Goal: Obtain resource: Download file/media

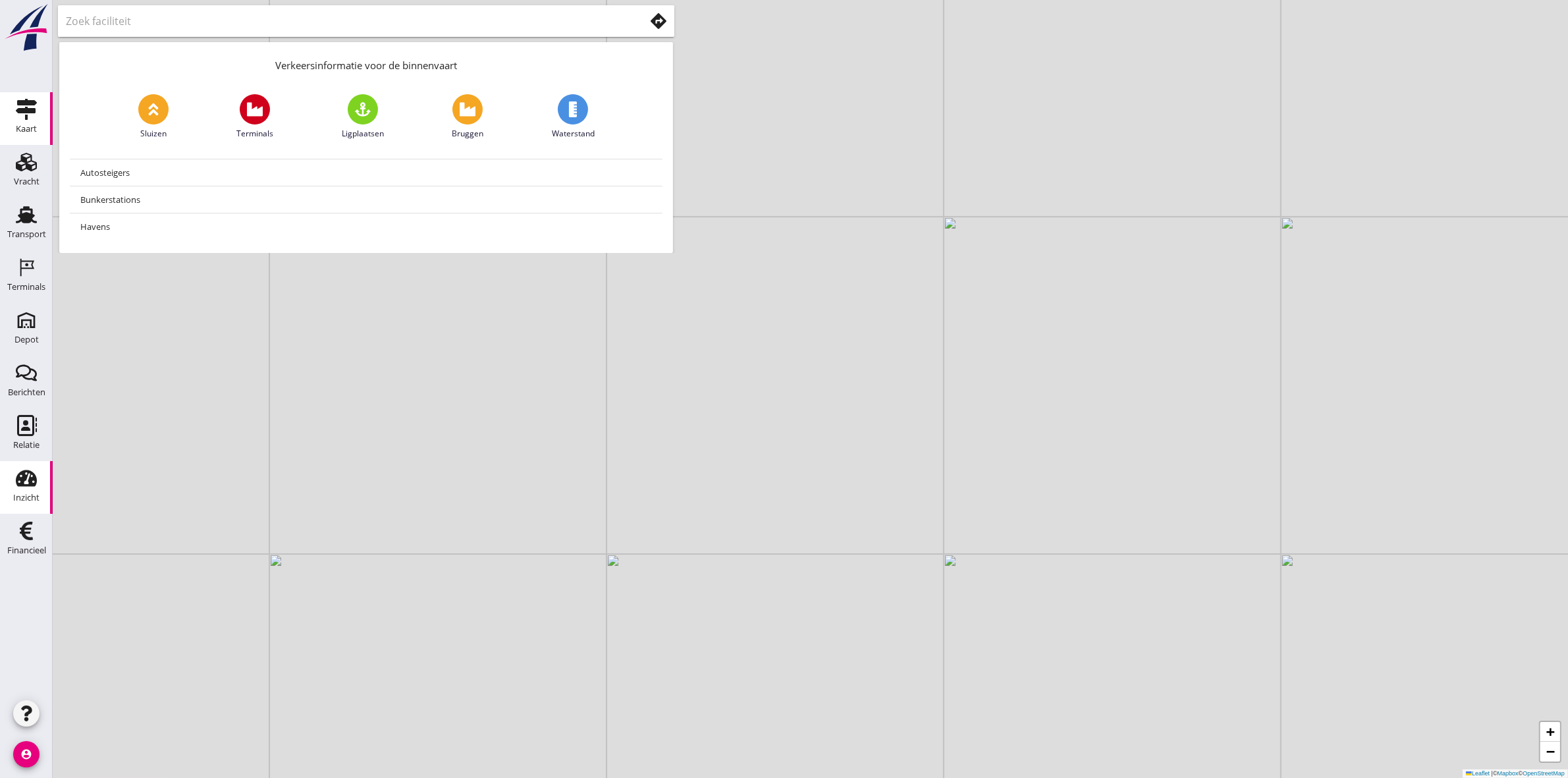
click at [35, 500] on div "Inzicht" at bounding box center [26, 497] width 26 height 9
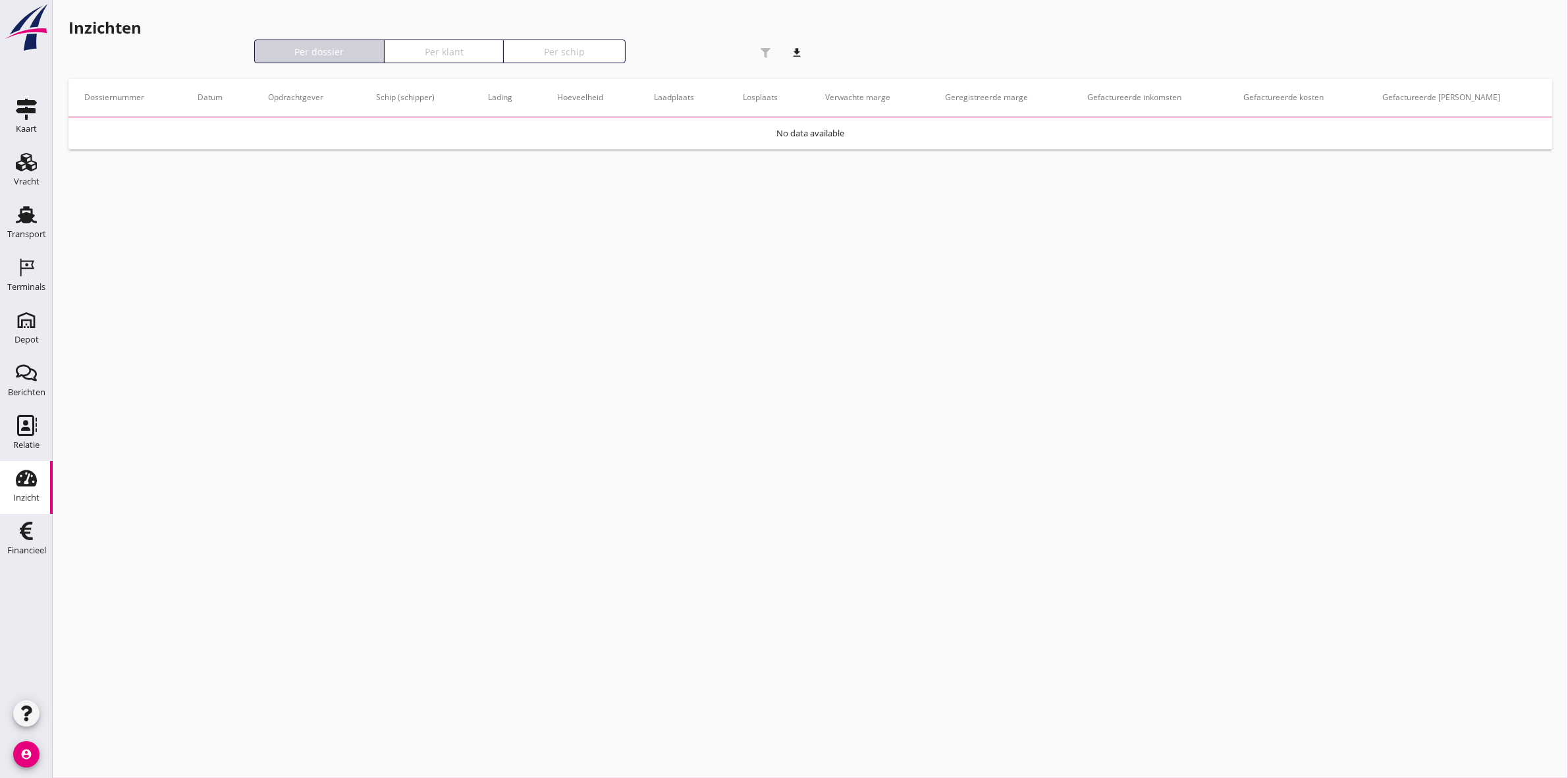
click at [765, 58] on div "Inzichten download Per dossier Per klant Per schip" at bounding box center [439, 38] width 742 height 47
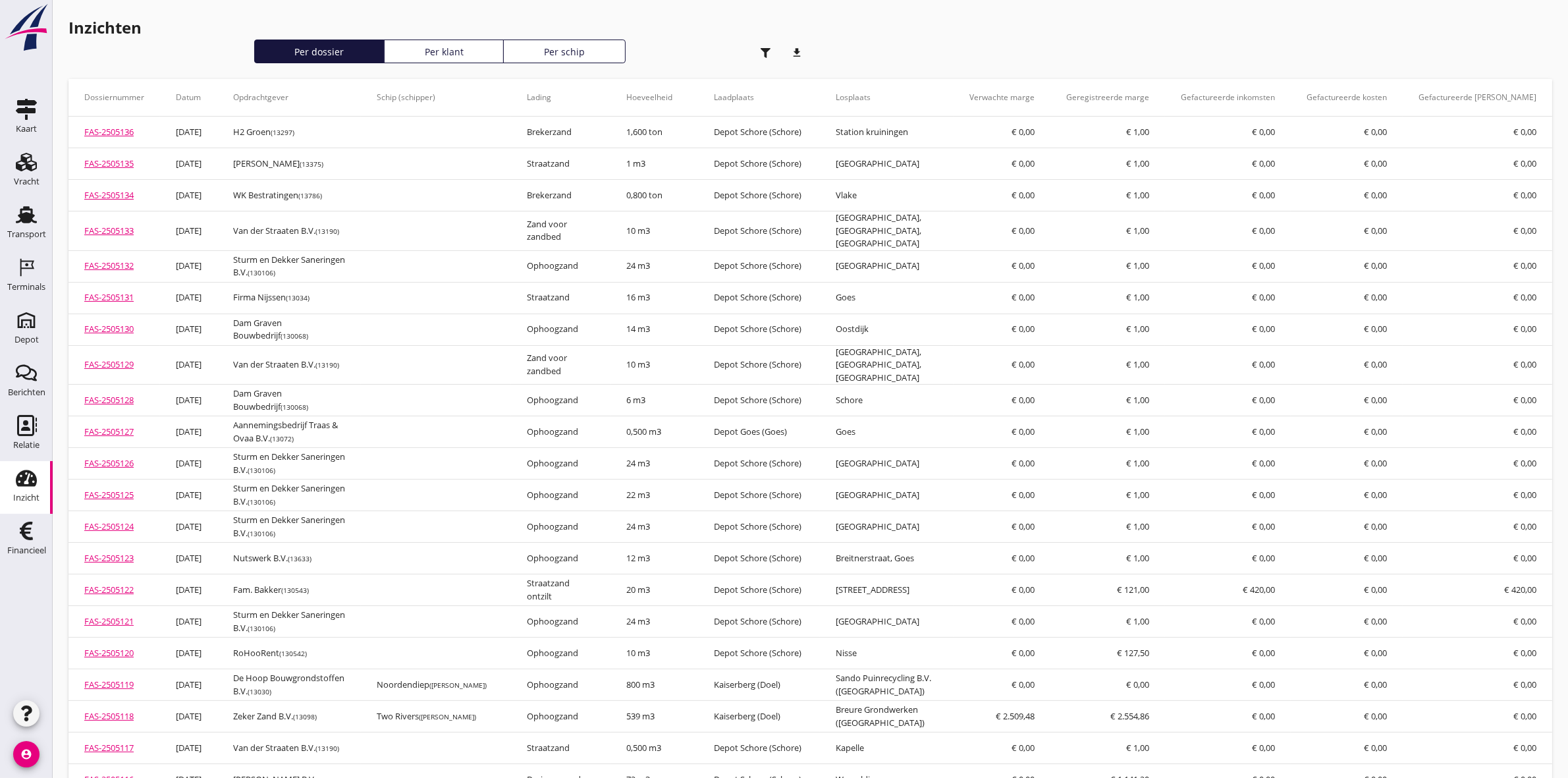
click at [764, 54] on use "button" at bounding box center [765, 53] width 10 height 10
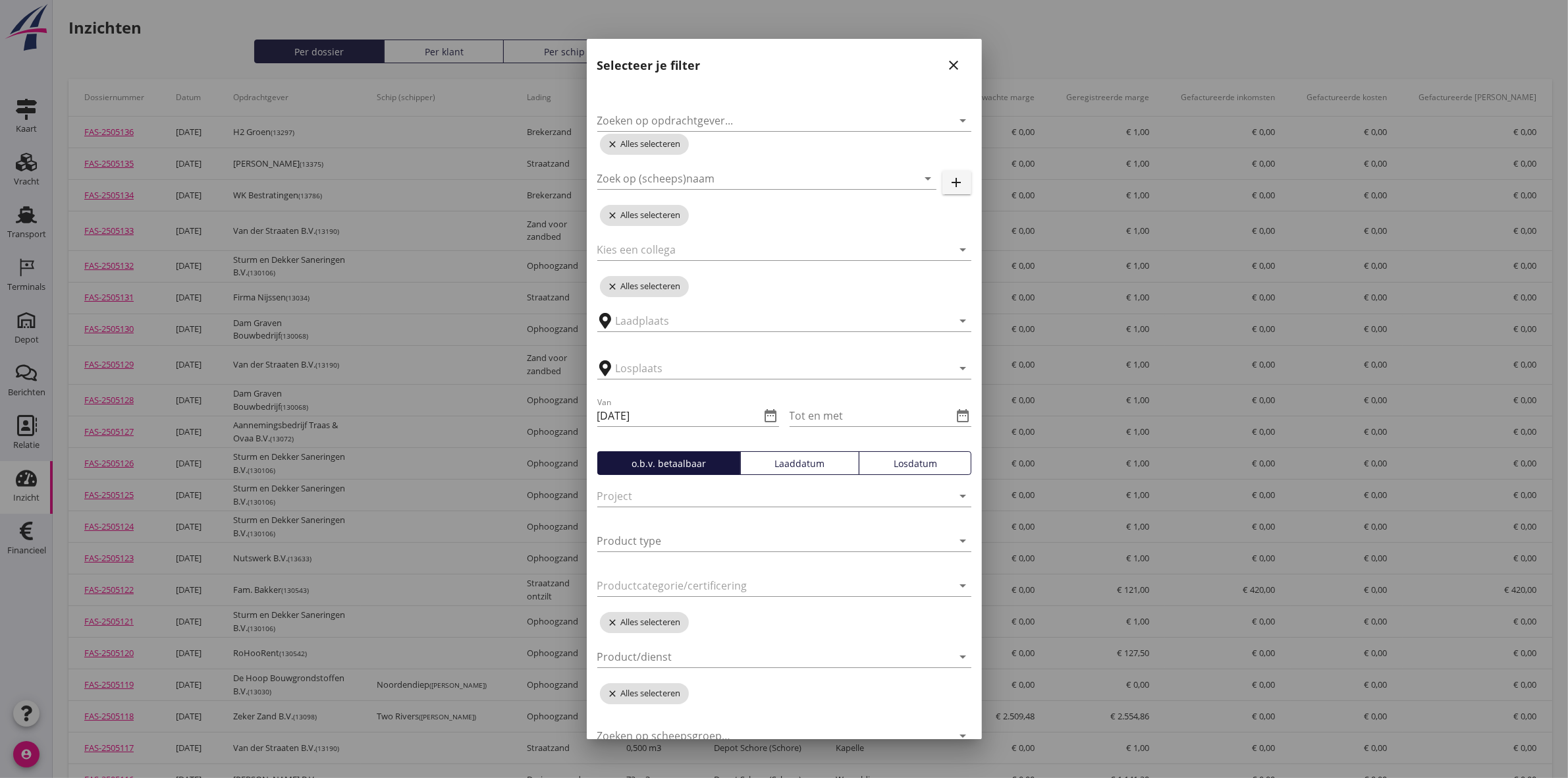
click at [762, 108] on div "Zoeken op opdrachtgever... arrow_drop_down" at bounding box center [784, 112] width 374 height 36
click at [756, 117] on input "Zoeken op opdrachtgever..." at bounding box center [766, 121] width 338 height 21
type input "marten"
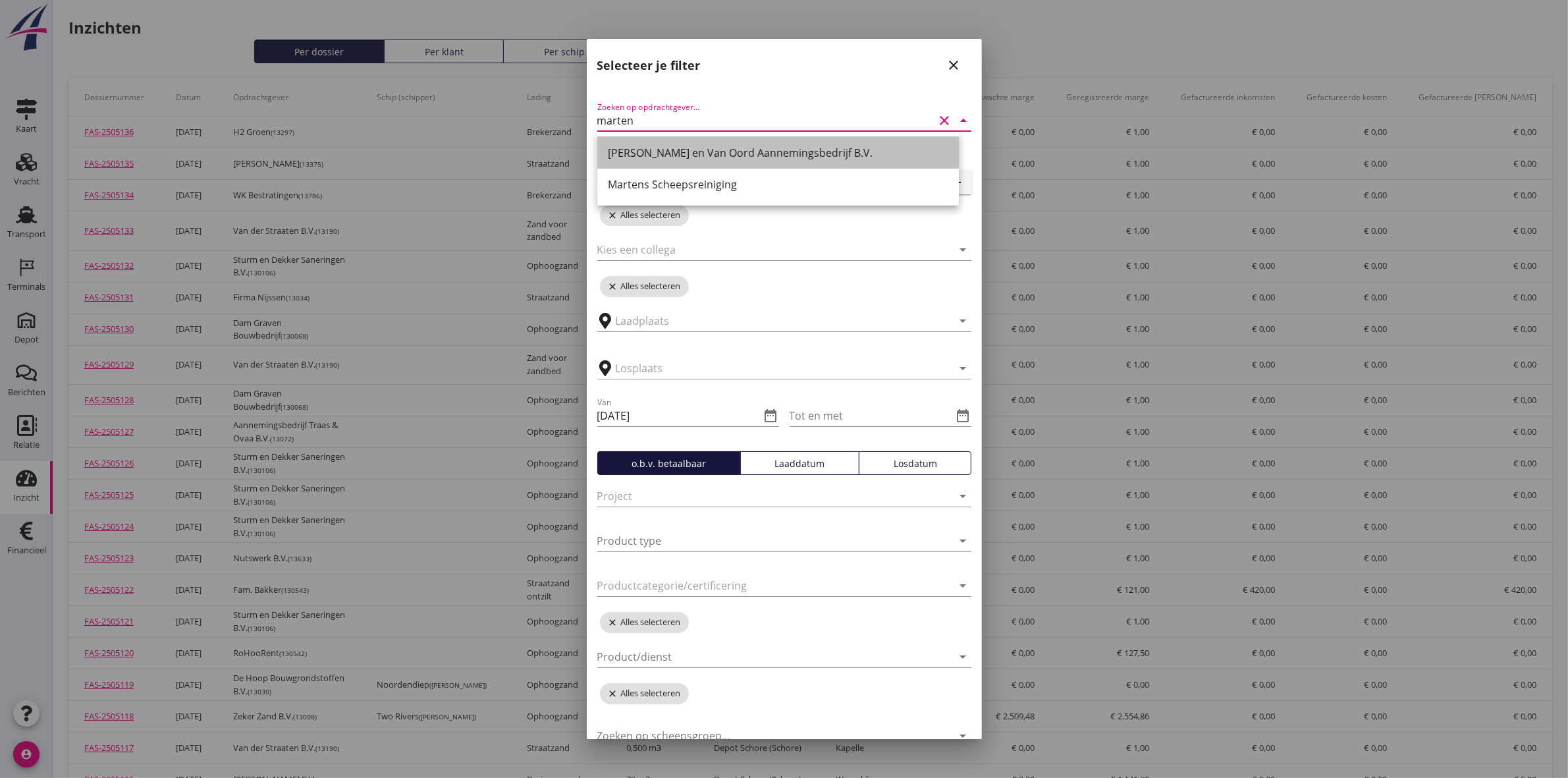
click at [759, 145] on div "[PERSON_NAME] en Van Oord Aannemingsbedrijf B.V." at bounding box center [778, 153] width 340 height 15
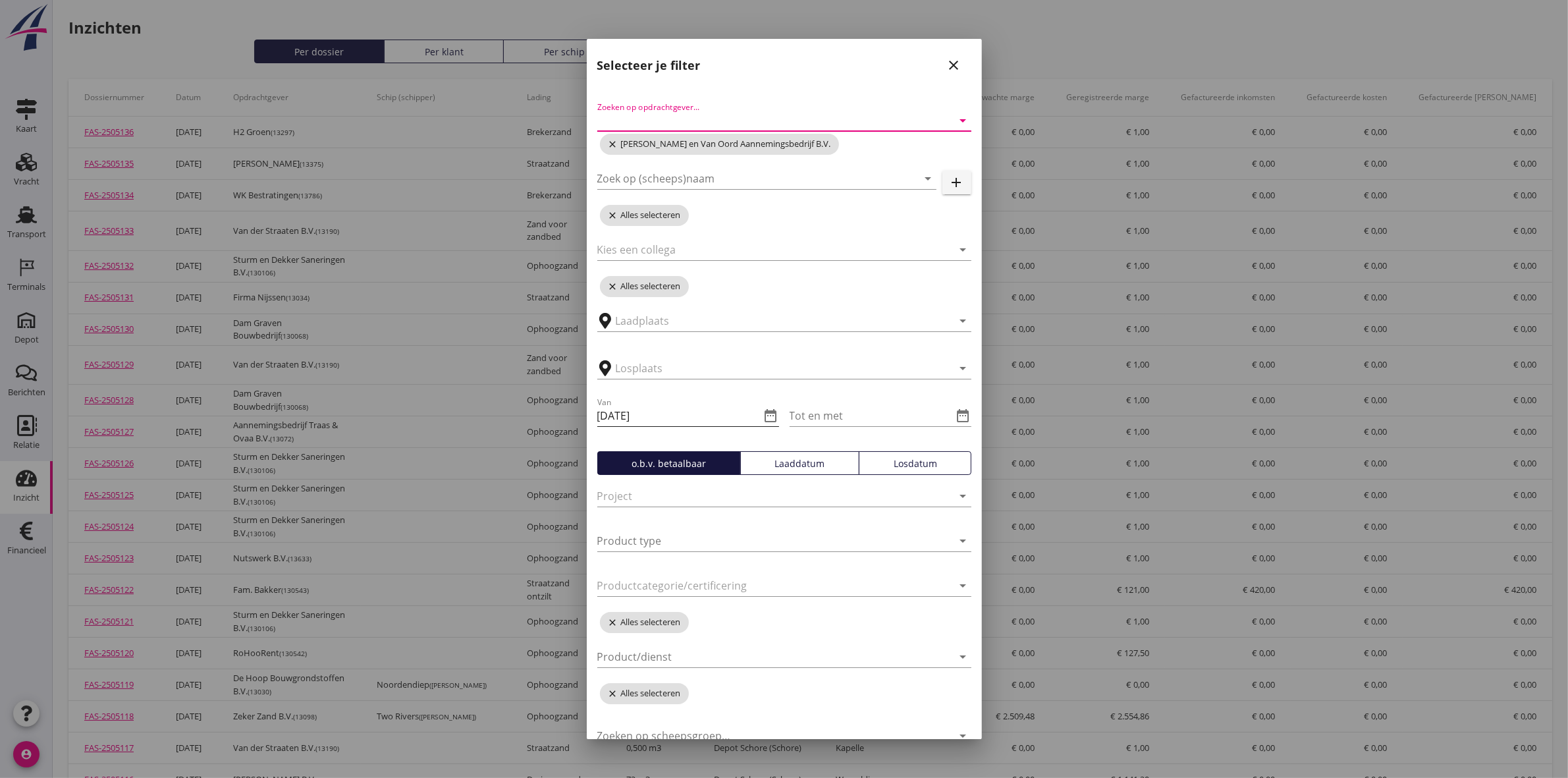
click at [769, 415] on icon "date_range" at bounding box center [771, 415] width 15 height 15
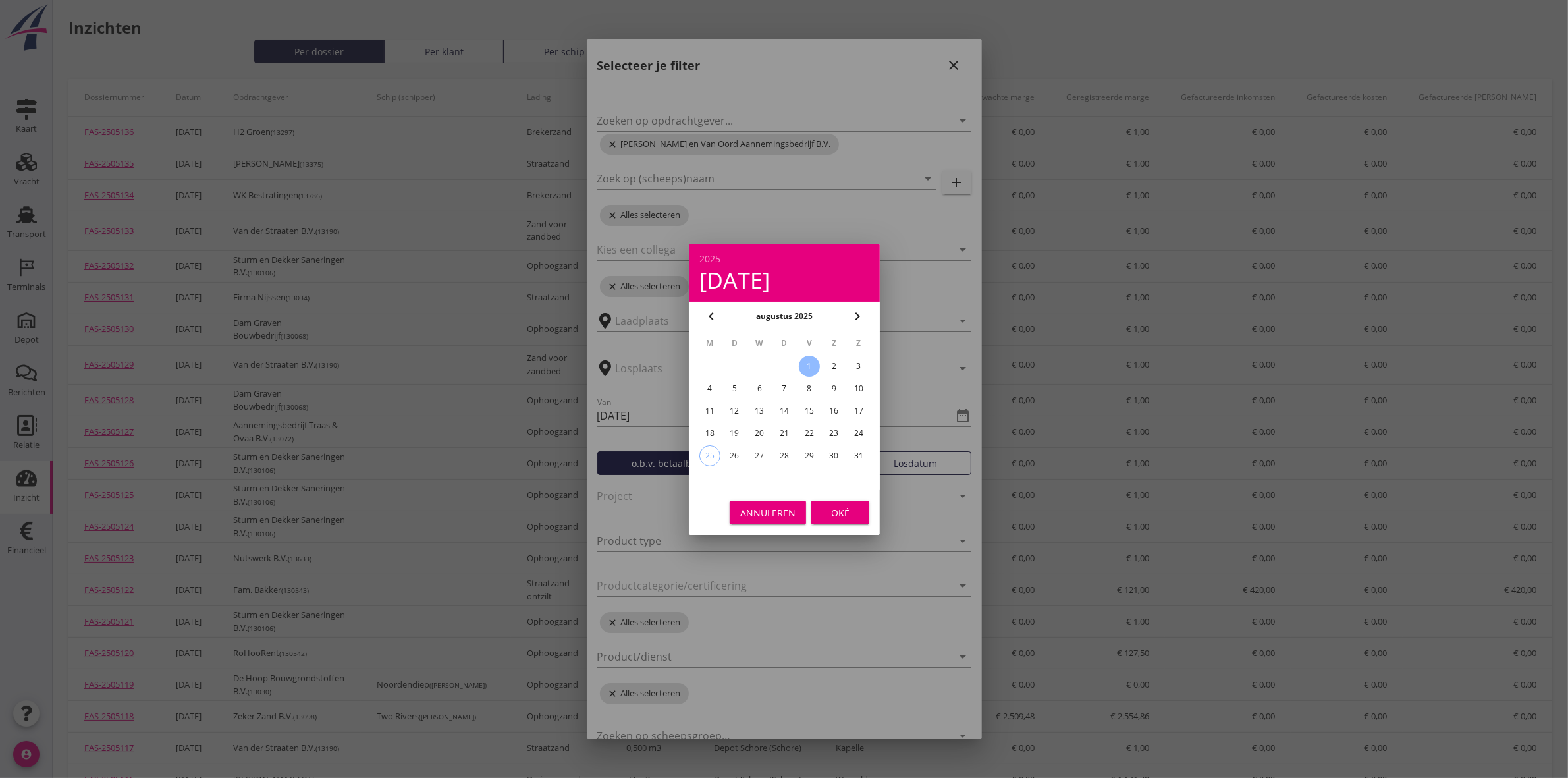
click at [714, 430] on div "18" at bounding box center [710, 434] width 21 height 21
type input "[DATE]"
click at [833, 509] on div "Oké" at bounding box center [840, 512] width 36 height 13
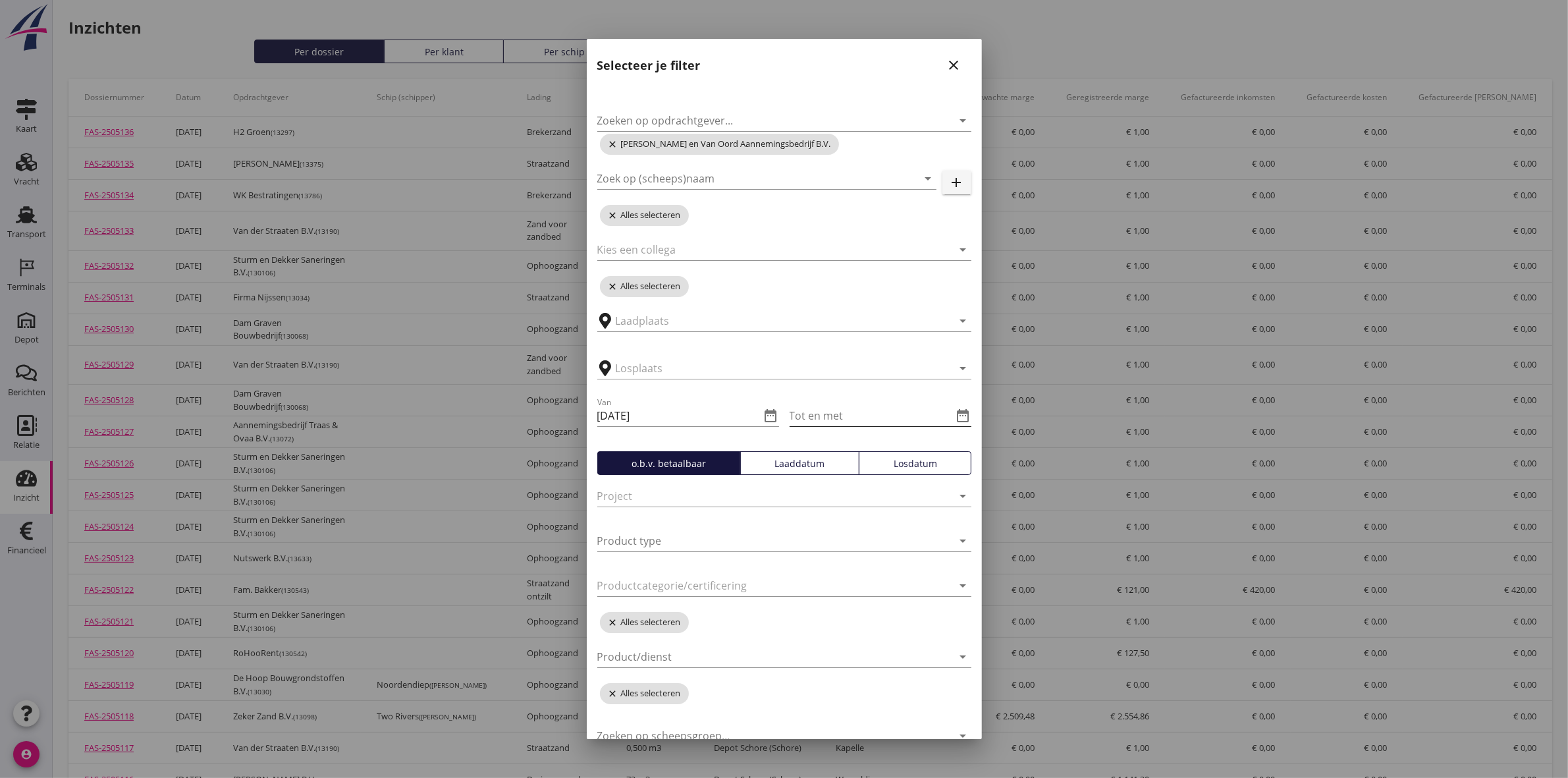
click at [956, 418] on icon "date_range" at bounding box center [964, 415] width 15 height 15
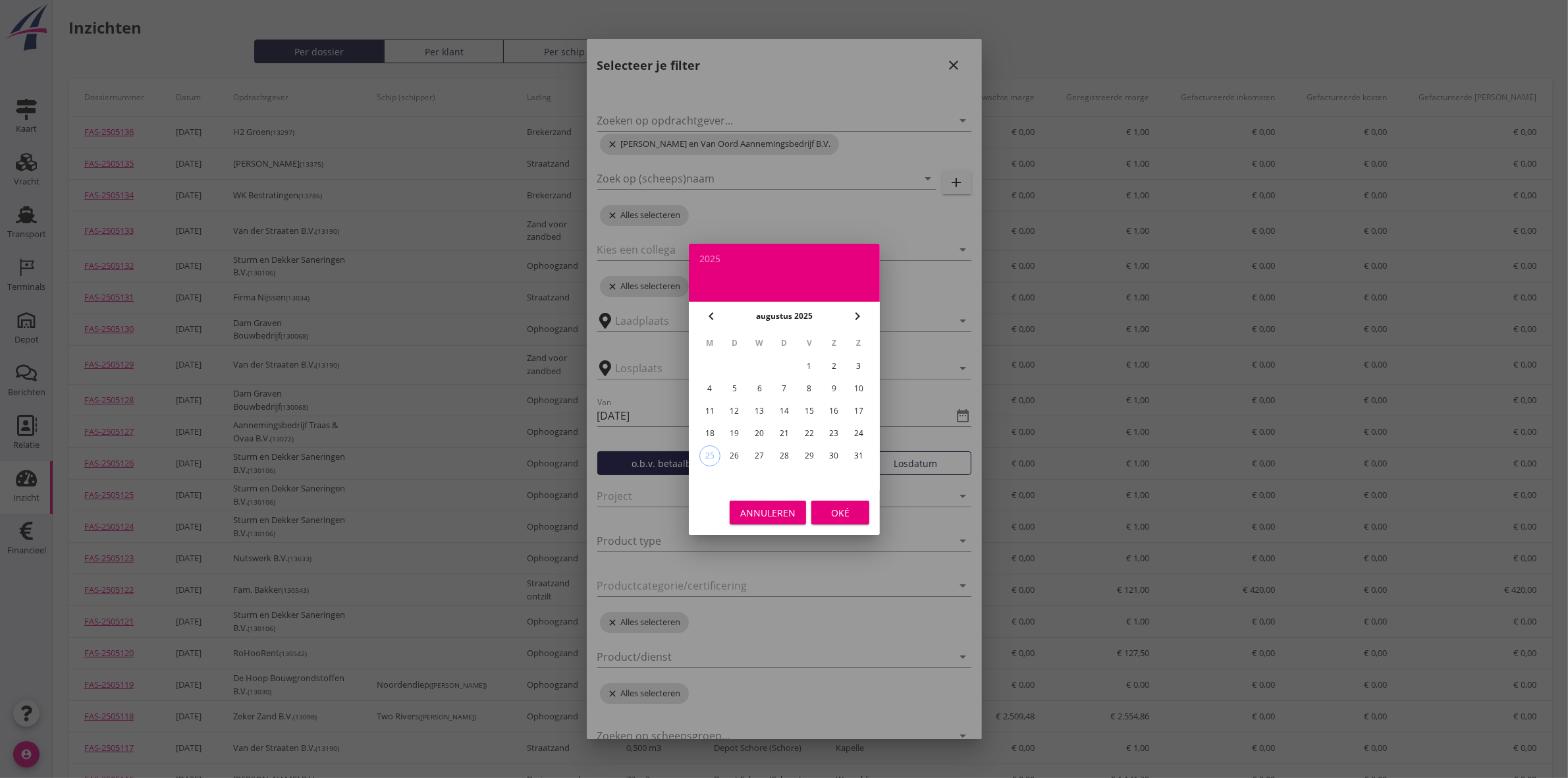
click at [842, 433] on div "23" at bounding box center [834, 434] width 21 height 21
type input "[DATE]"
click at [848, 514] on div "Oké" at bounding box center [840, 512] width 36 height 13
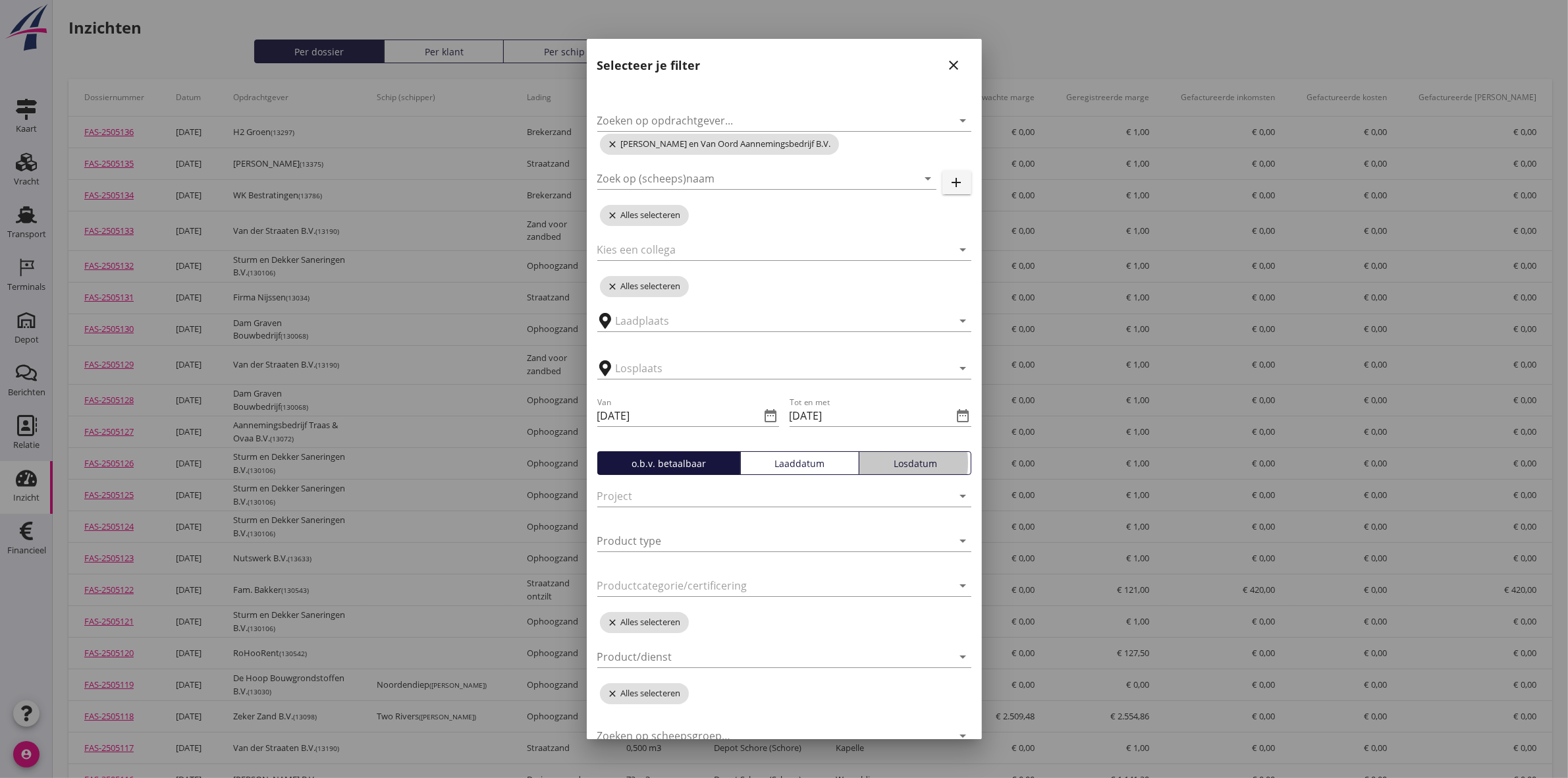
click at [873, 468] on div "Losdatum" at bounding box center [915, 463] width 101 height 13
click at [918, 375] on input "text" at bounding box center [775, 368] width 318 height 21
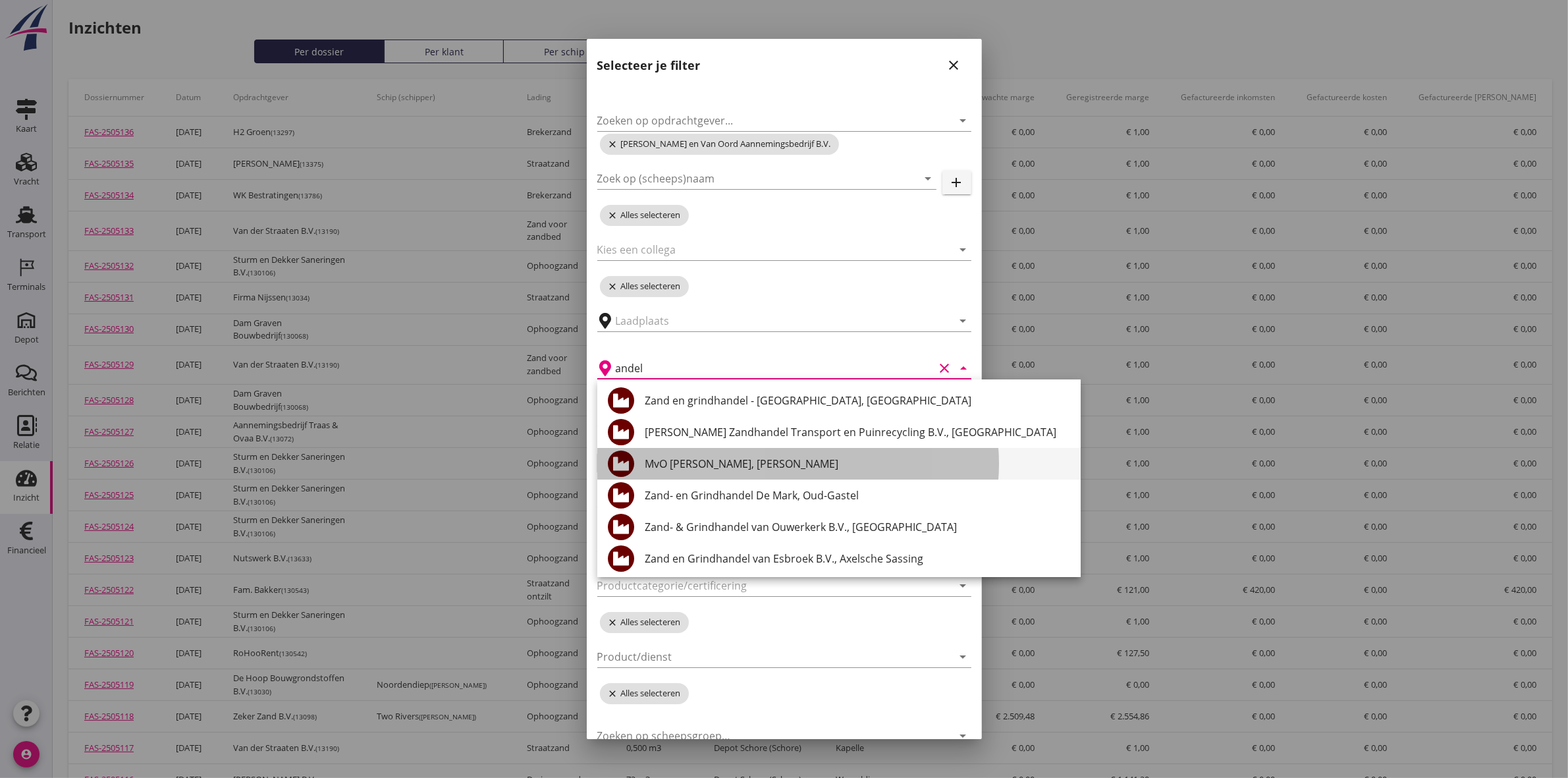
click at [849, 460] on div "MvO [PERSON_NAME], [PERSON_NAME]" at bounding box center [857, 463] width 426 height 15
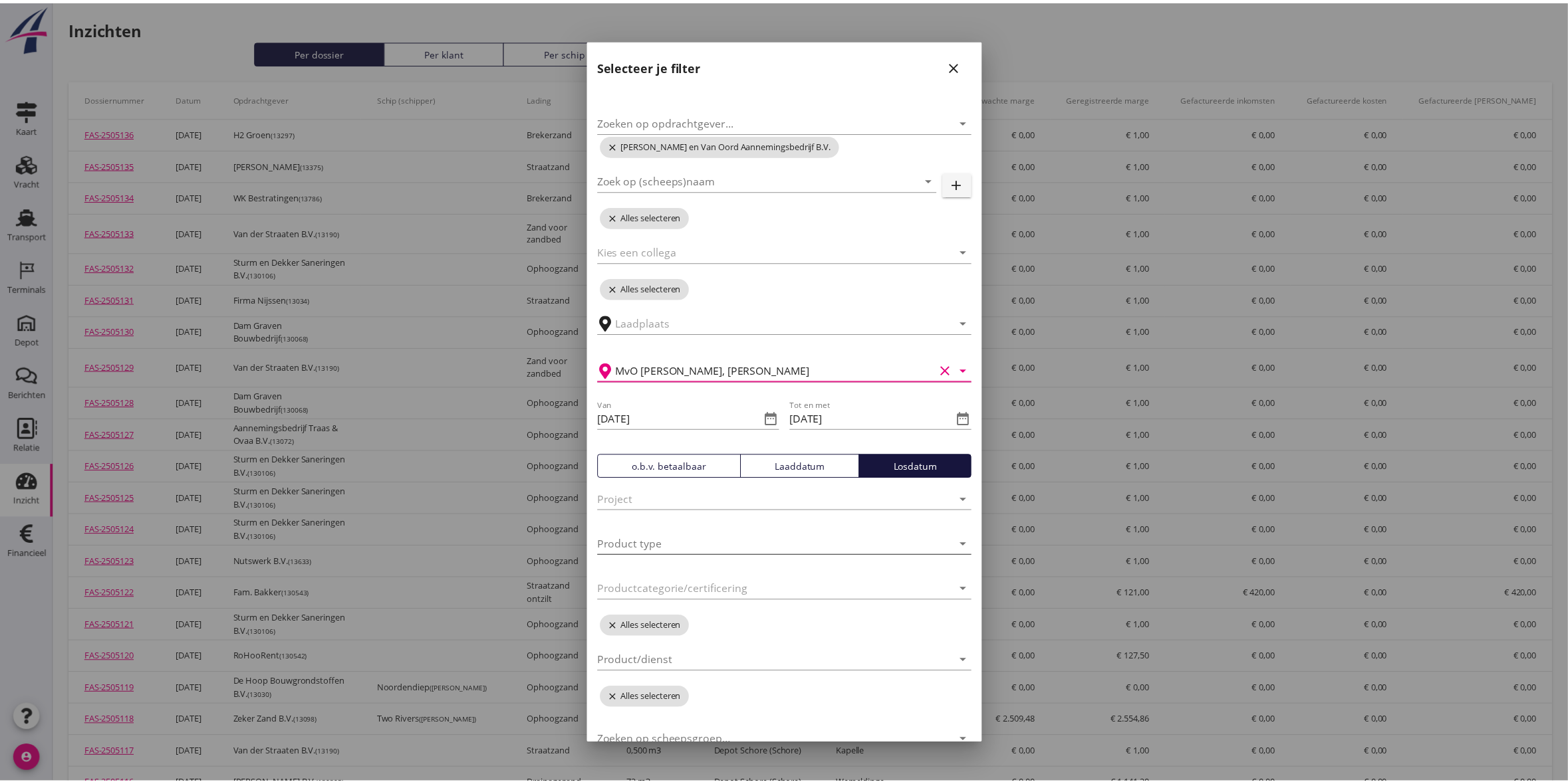
scroll to position [62, 0]
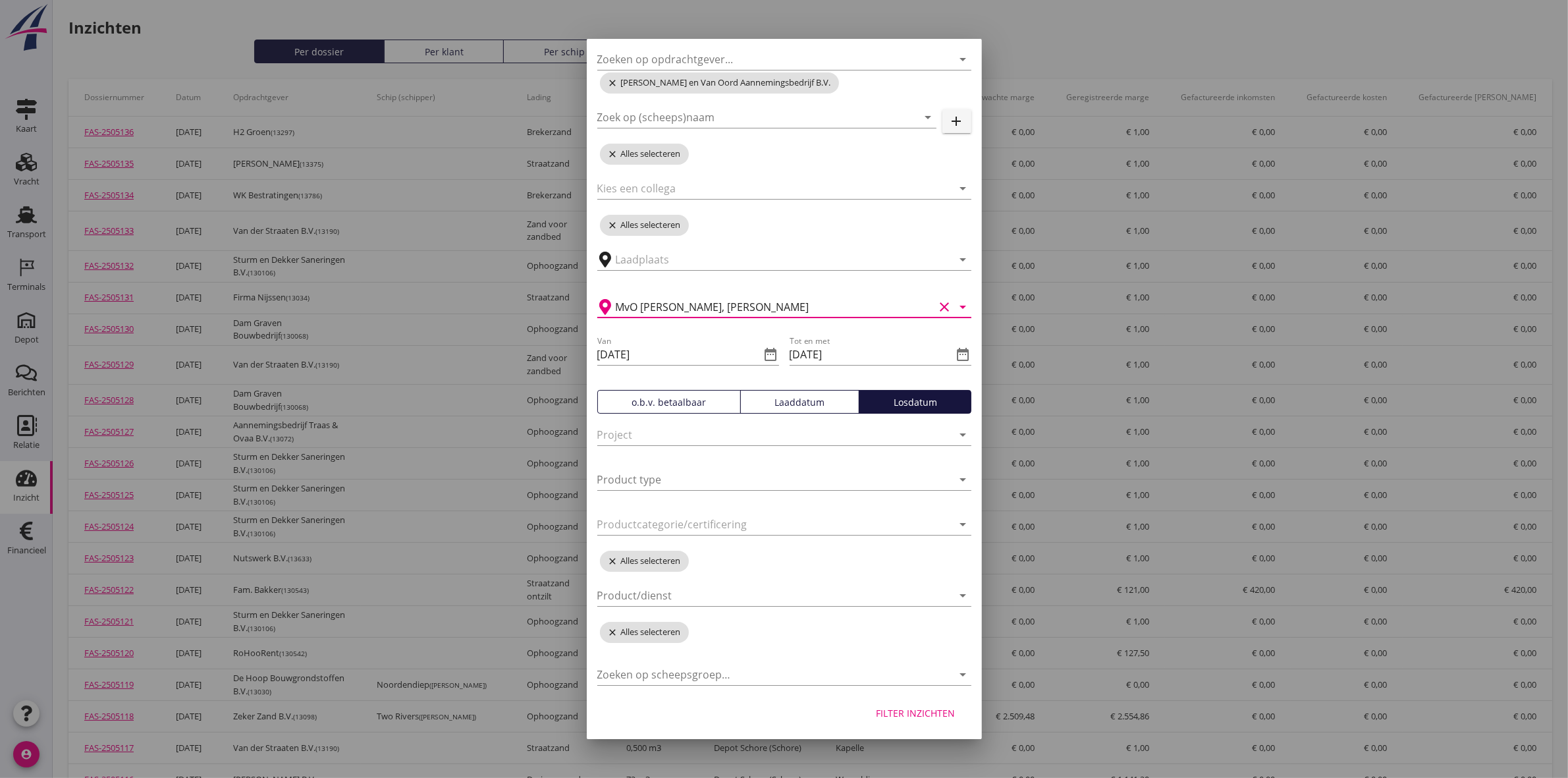
type input "MvO [PERSON_NAME], [PERSON_NAME]"
click at [918, 715] on div "Filter inzichten" at bounding box center [916, 713] width 79 height 13
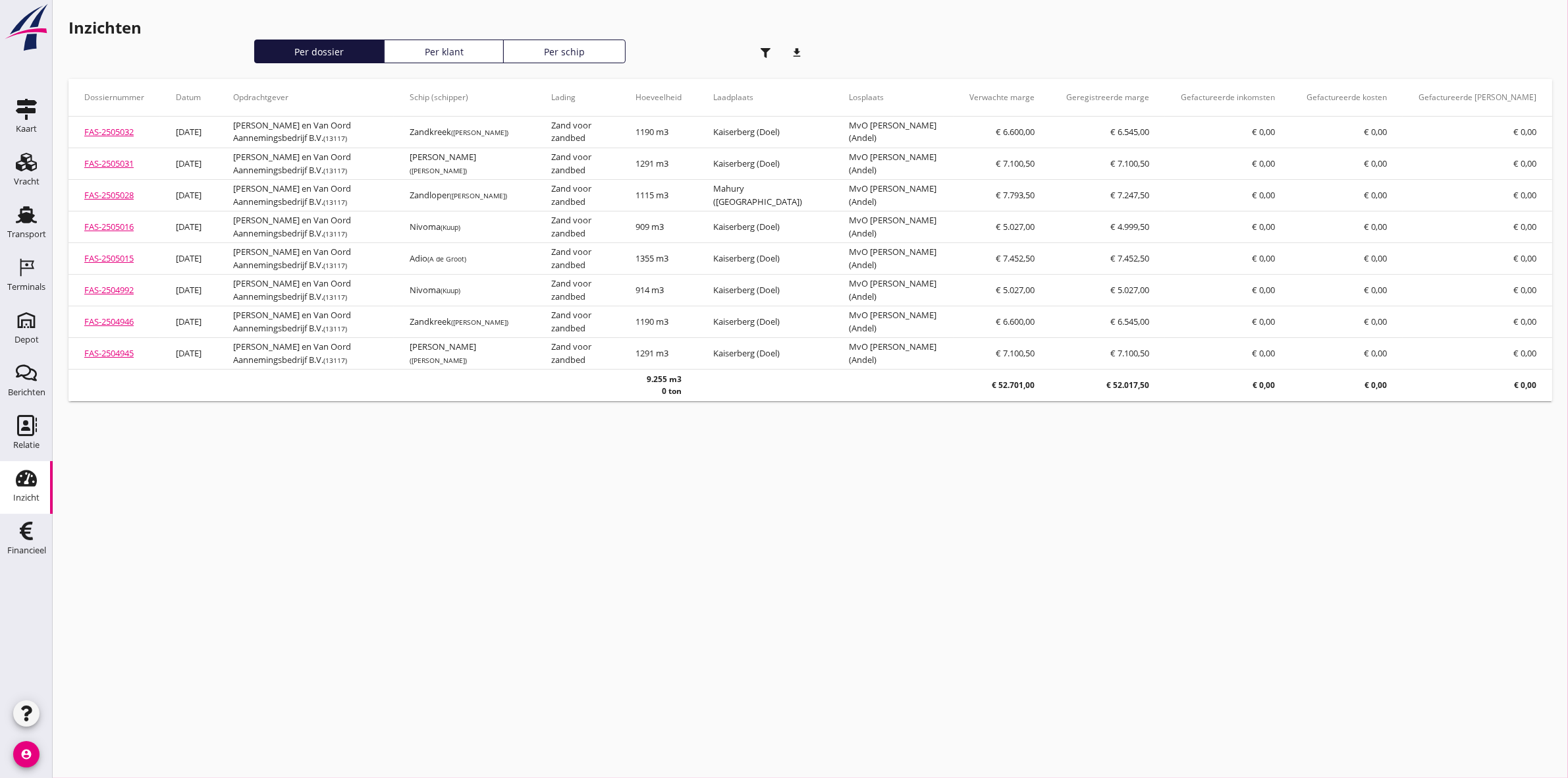
click at [805, 54] on icon "download" at bounding box center [797, 52] width 26 height 26
